Goal: Task Accomplishment & Management: Use online tool/utility

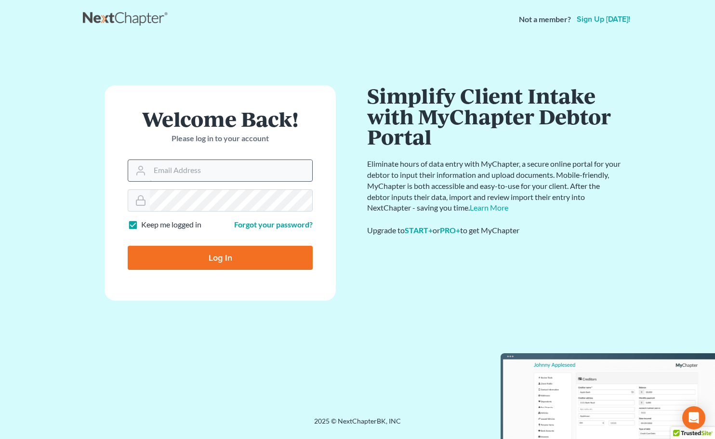
click at [202, 168] on input "Email Address" at bounding box center [231, 170] width 162 height 21
type input "[EMAIL_ADDRESS][DOMAIN_NAME]"
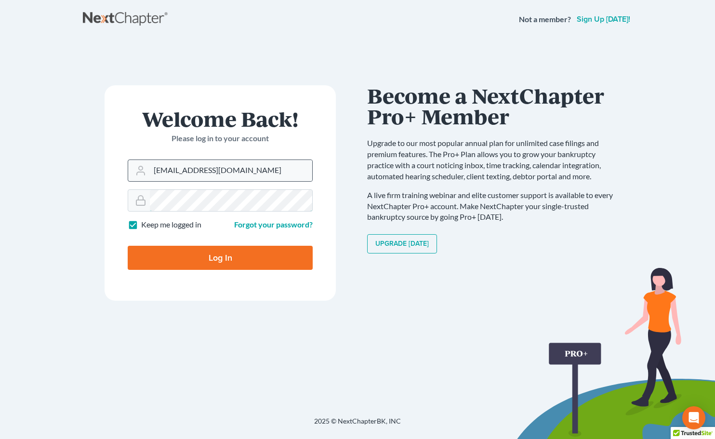
click at [128, 246] on input "Log In" at bounding box center [220, 258] width 185 height 24
type input "Thinking..."
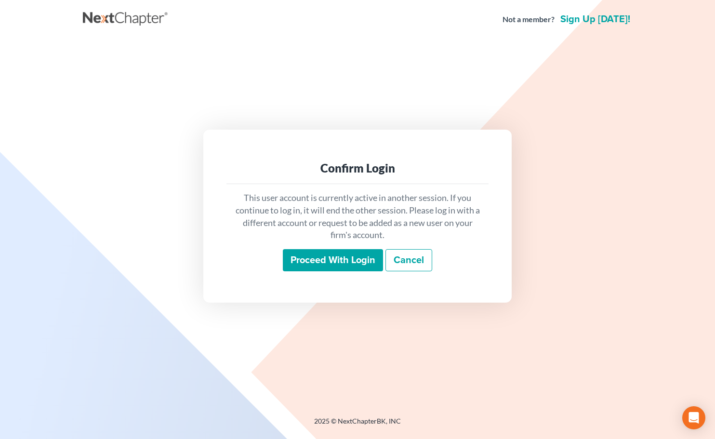
click at [355, 265] on input "Proceed with login" at bounding box center [333, 260] width 100 height 22
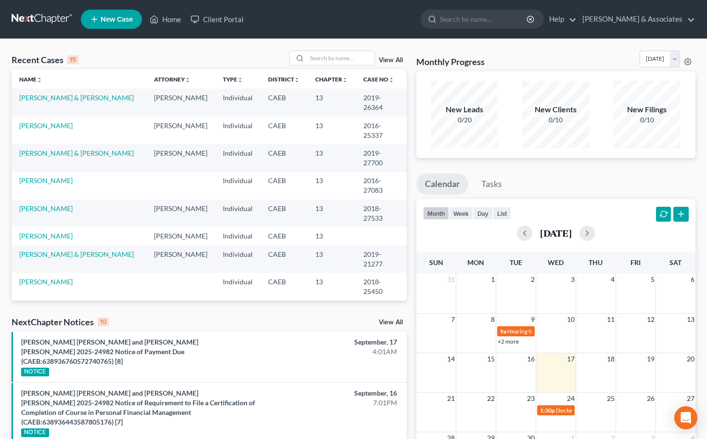
click at [394, 321] on link "View All" at bounding box center [391, 322] width 24 height 7
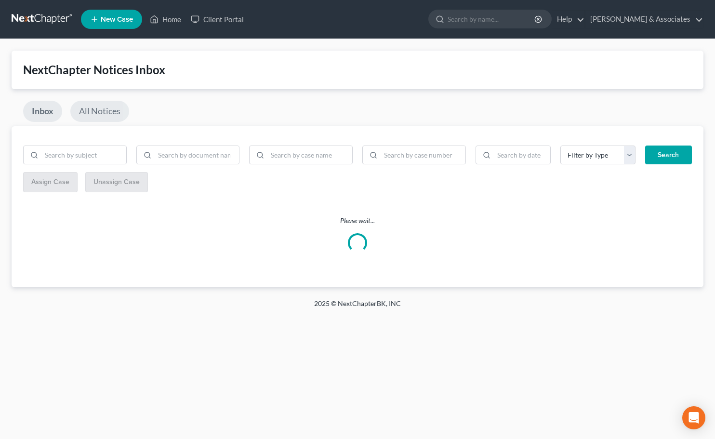
click at [91, 114] on link "All Notices" at bounding box center [99, 111] width 59 height 21
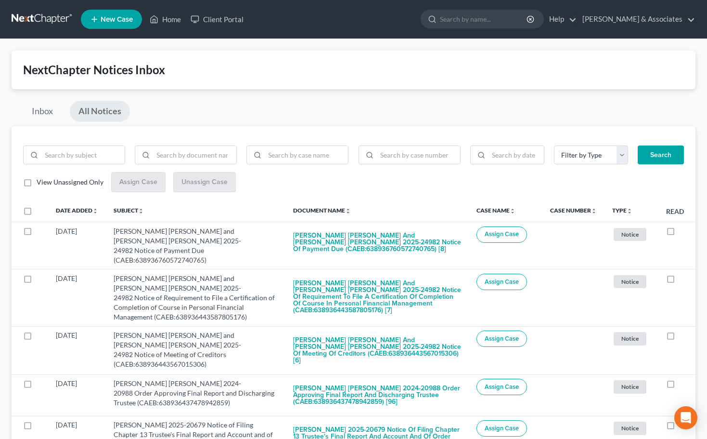
click at [91, 114] on link "All Notices" at bounding box center [100, 111] width 60 height 21
